Goal: Task Accomplishment & Management: Use online tool/utility

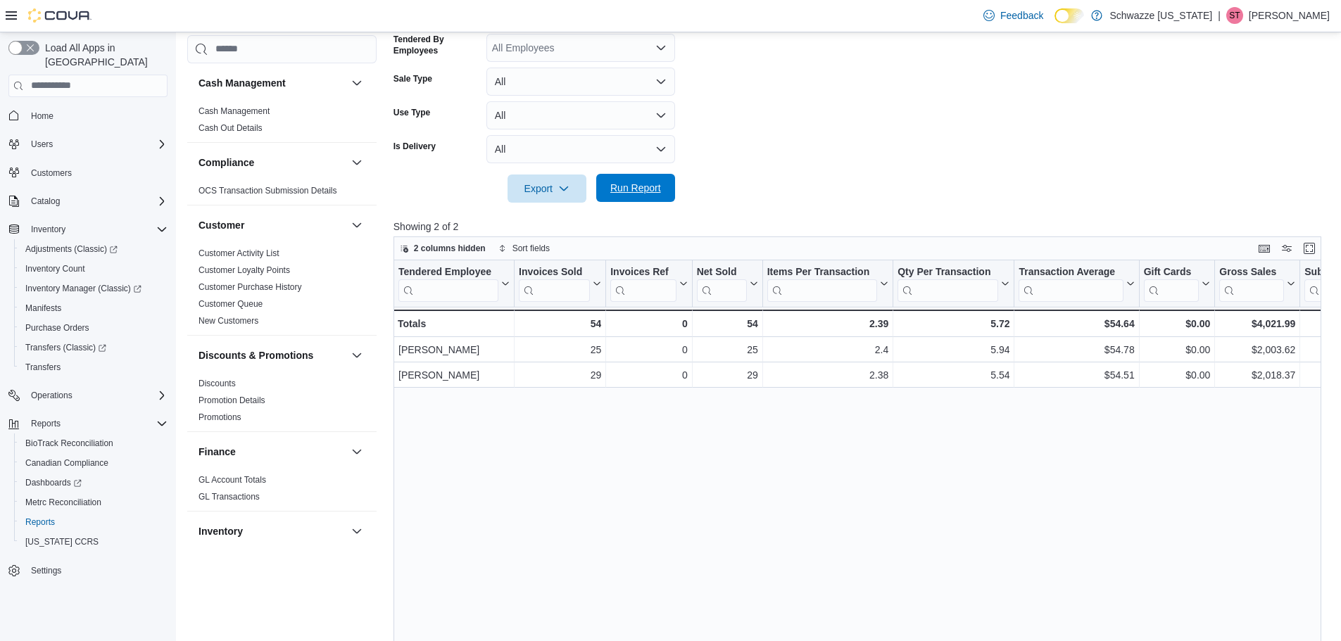
scroll to position [939, 0]
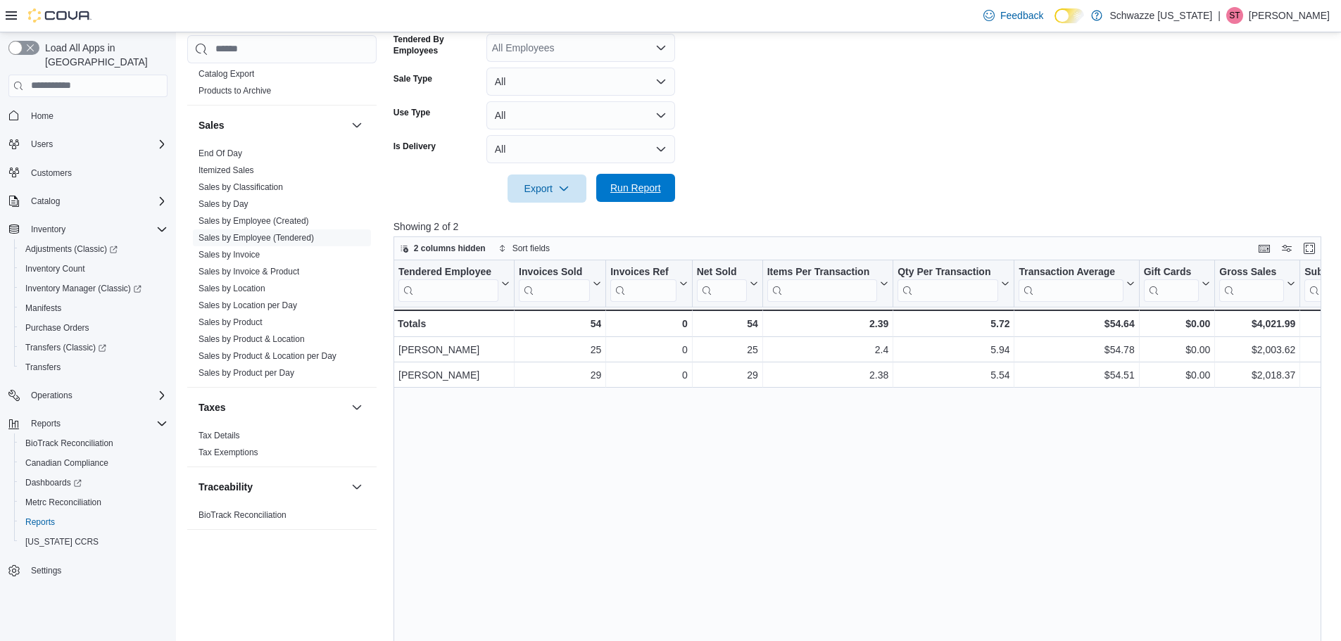
click at [644, 188] on span "Run Report" at bounding box center [635, 188] width 51 height 14
click at [278, 306] on link "Sales by Location per Day" at bounding box center [248, 306] width 99 height 10
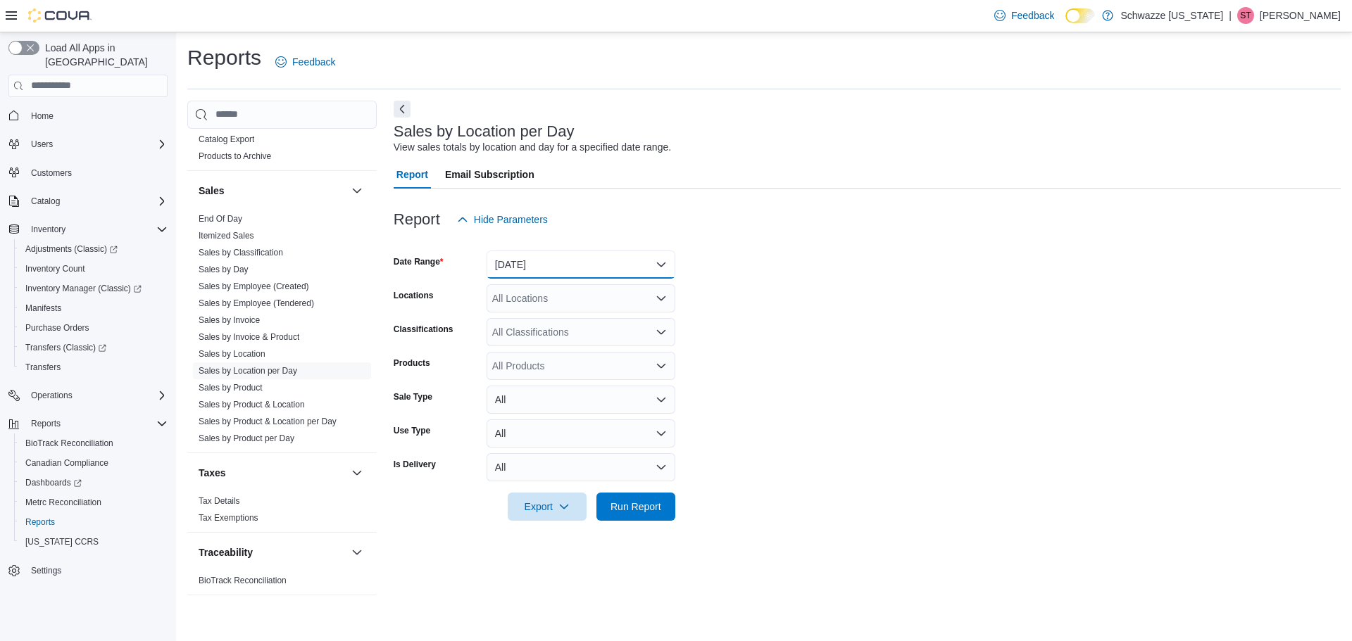
click at [560, 265] on button "[DATE]" at bounding box center [581, 265] width 189 height 28
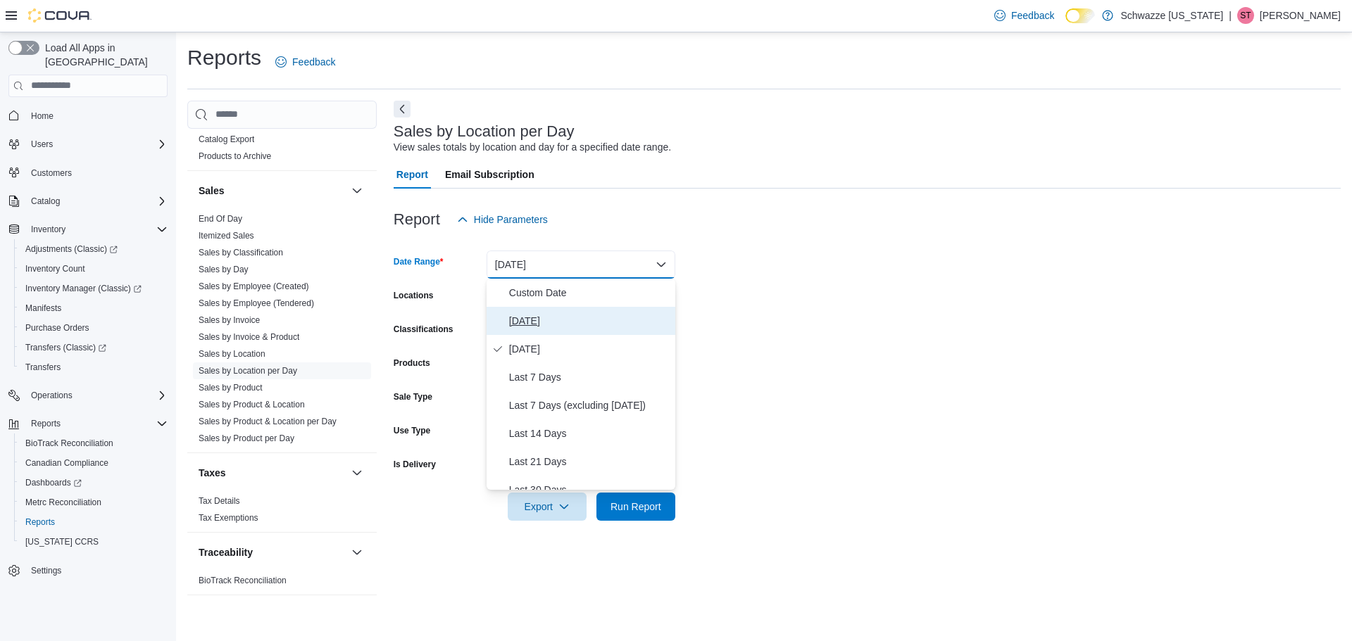
click at [527, 320] on span "[DATE]" at bounding box center [589, 321] width 161 height 17
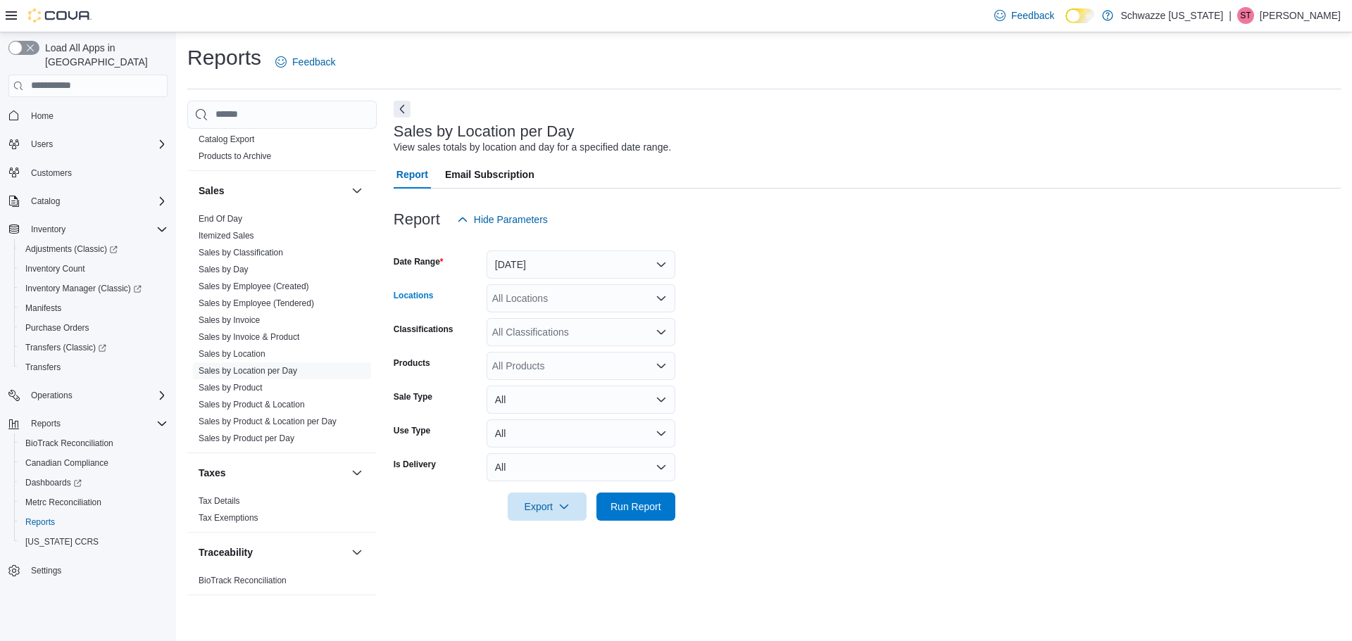
click at [536, 304] on div "All Locations" at bounding box center [581, 298] width 189 height 28
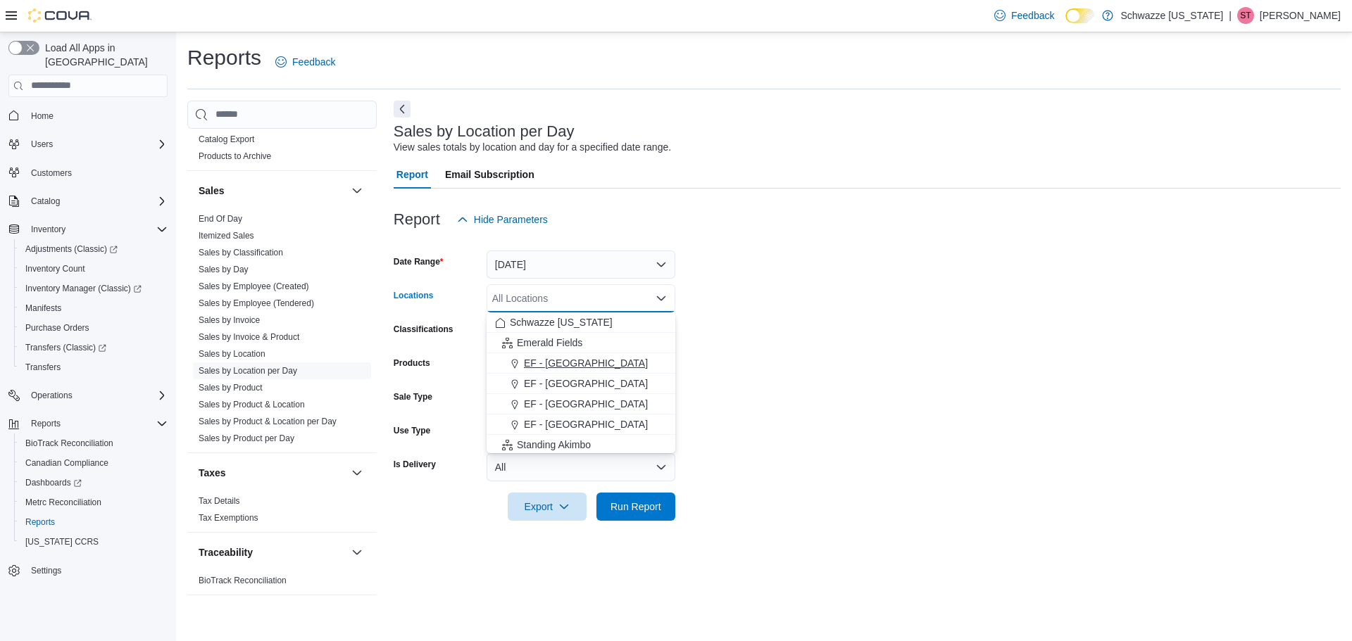
click at [563, 359] on span "EF - [GEOGRAPHIC_DATA]" at bounding box center [586, 363] width 124 height 14
click at [630, 501] on span "Run Report" at bounding box center [635, 506] width 51 height 14
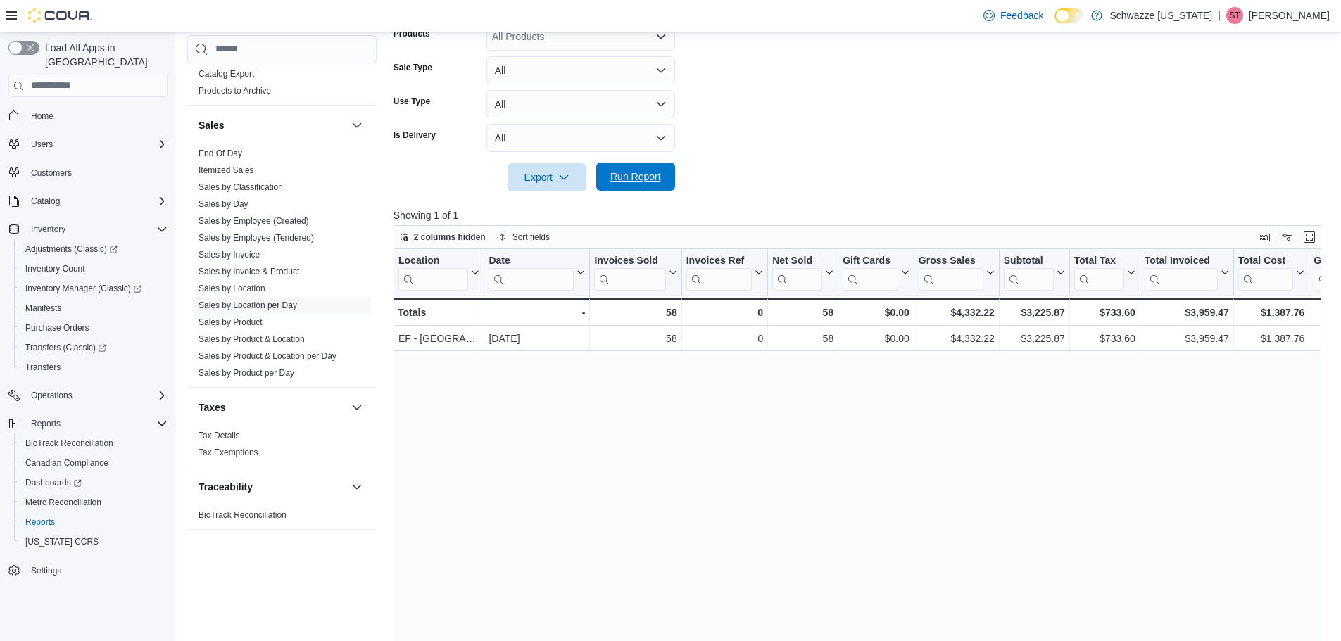
scroll to position [352, 0]
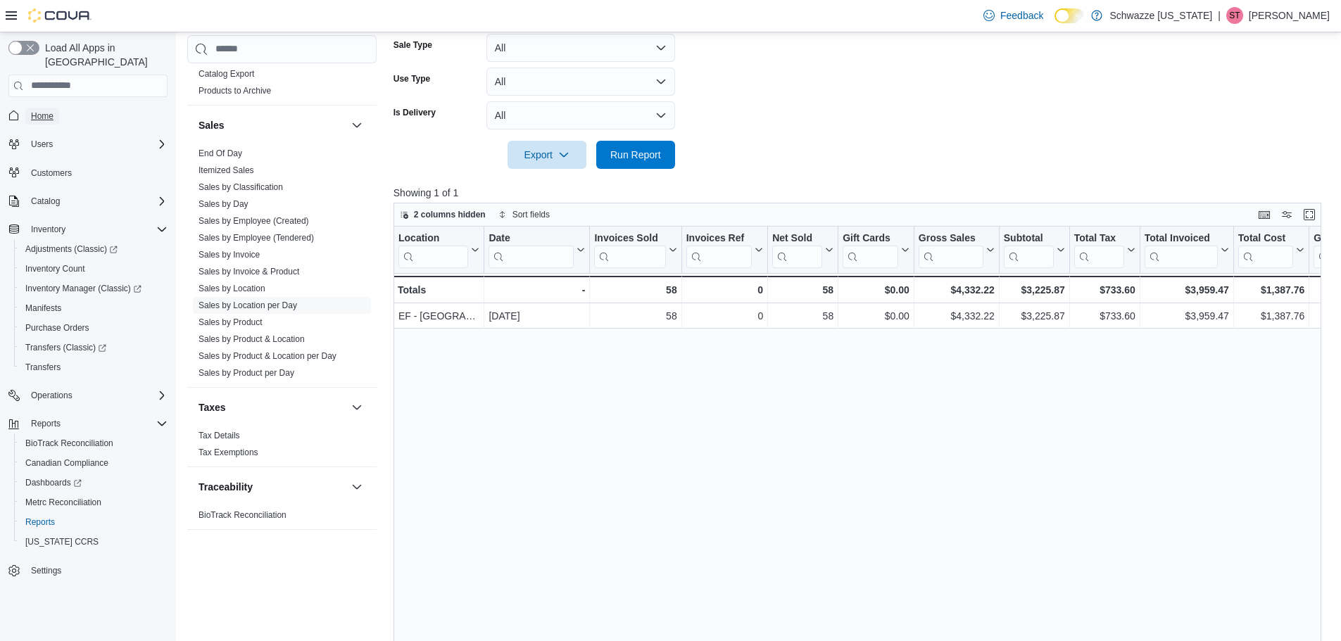
click at [44, 111] on span "Home" at bounding box center [42, 116] width 23 height 11
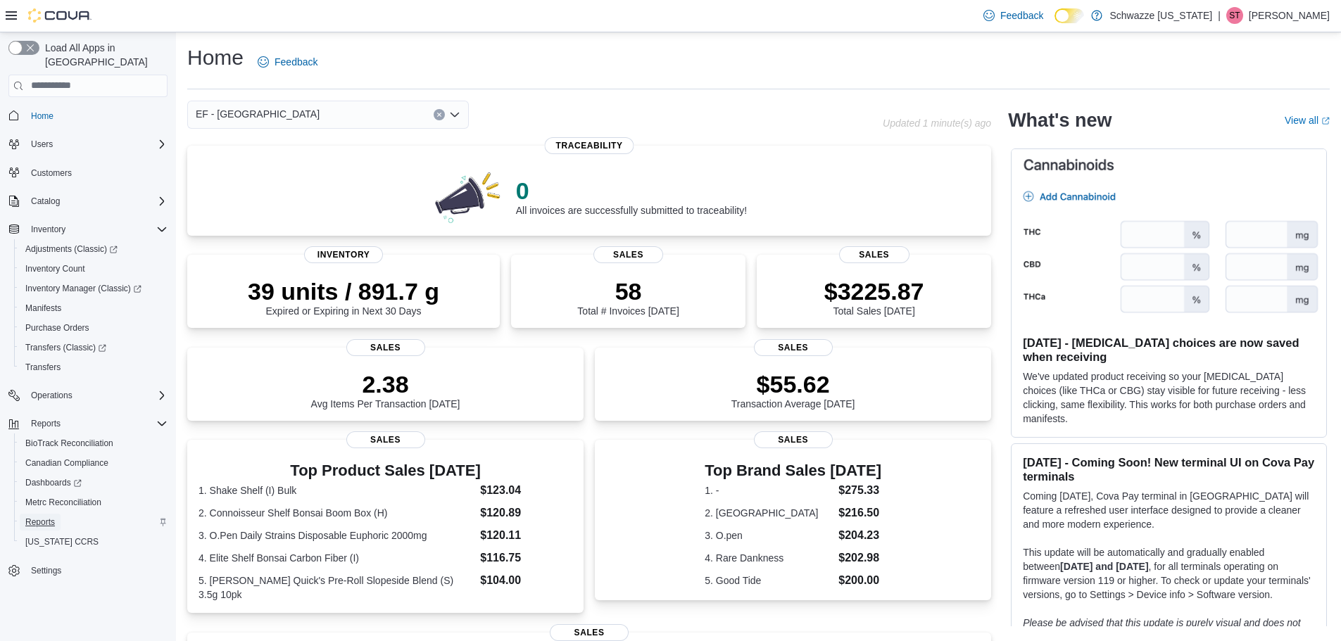
click at [39, 517] on span "Reports" at bounding box center [40, 522] width 30 height 11
